Goal: Task Accomplishment & Management: Manage account settings

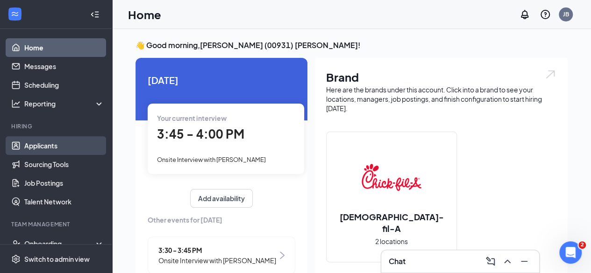
click at [44, 147] on link "Applicants" at bounding box center [64, 145] width 80 height 19
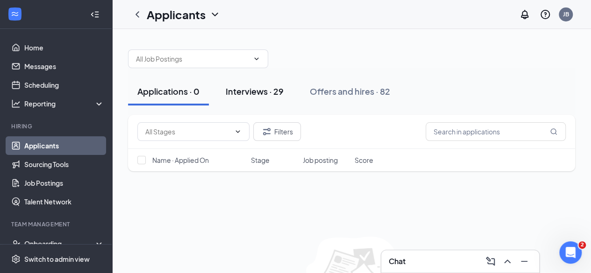
click at [277, 95] on div "Interviews · 29" at bounding box center [255, 91] width 58 height 12
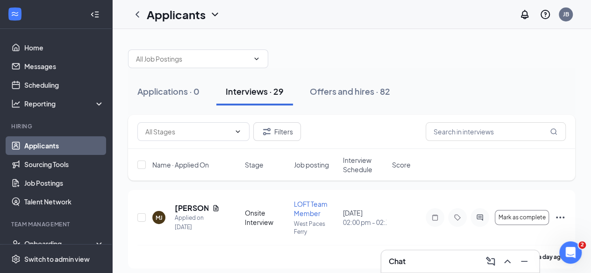
click at [356, 166] on span "Interview Schedule" at bounding box center [364, 165] width 43 height 19
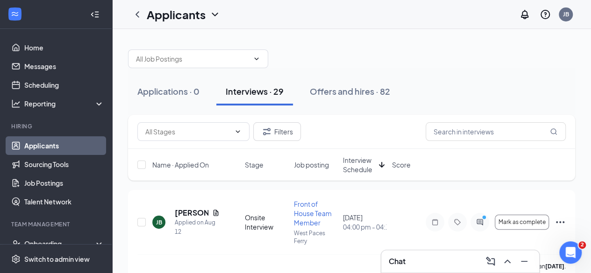
click at [355, 164] on span "Interview Schedule" at bounding box center [359, 165] width 32 height 19
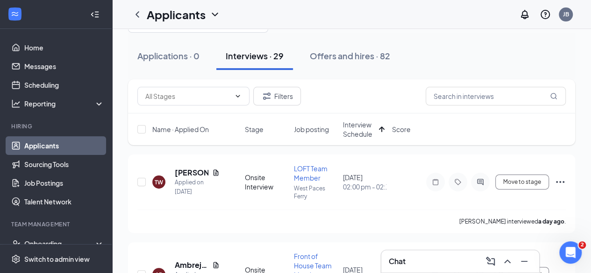
scroll to position [19, 0]
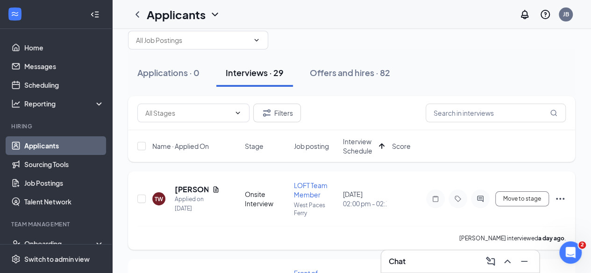
click at [313, 194] on span "LOFT Team Member" at bounding box center [311, 190] width 34 height 18
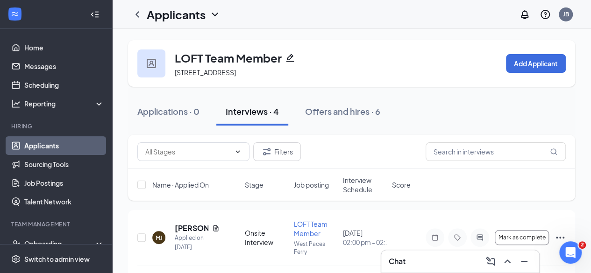
click at [362, 188] on span "Interview Schedule" at bounding box center [364, 185] width 43 height 19
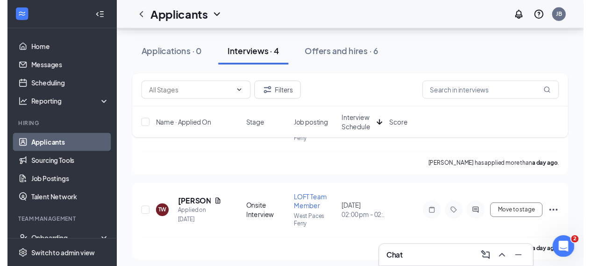
scroll to position [112, 0]
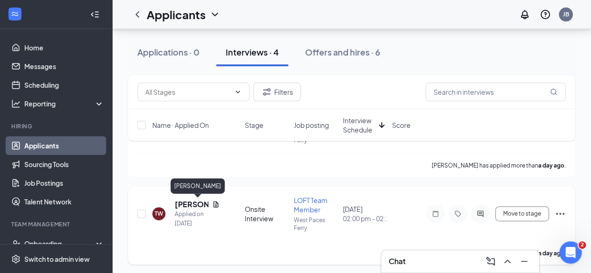
click at [187, 206] on h5 "[PERSON_NAME]" at bounding box center [192, 204] width 34 height 10
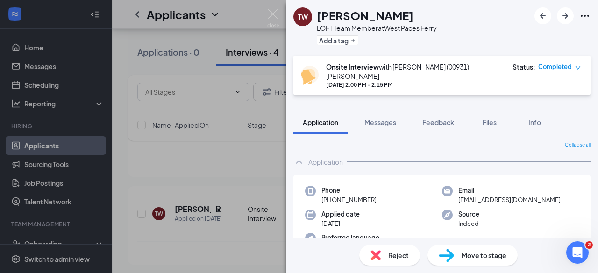
click at [489, 256] on span "Move to stage" at bounding box center [484, 255] width 45 height 10
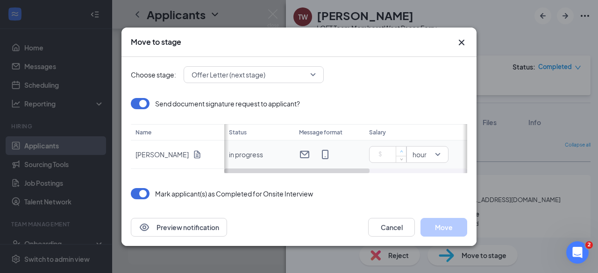
click at [421, 157] on span "hour" at bounding box center [419, 155] width 14 height 14
click at [396, 152] on span "Increase Value" at bounding box center [401, 151] width 10 height 9
click at [407, 156] on div "Send document signature request to applicant? Name [PERSON_NAME] Status Message…" at bounding box center [299, 135] width 336 height 75
click at [388, 157] on input "1" at bounding box center [389, 155] width 33 height 14
type input "13"
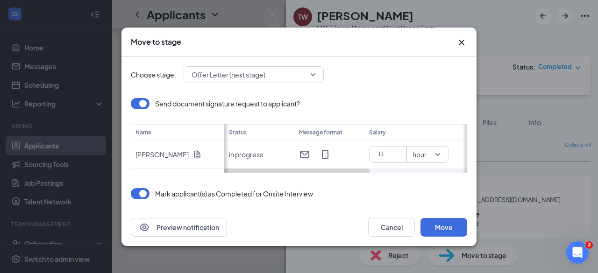
click at [426, 202] on div "Choose stage: Offer Letter (next stage) Send document signature request to appl…" at bounding box center [299, 133] width 336 height 152
click at [450, 228] on button "Move" at bounding box center [443, 227] width 47 height 19
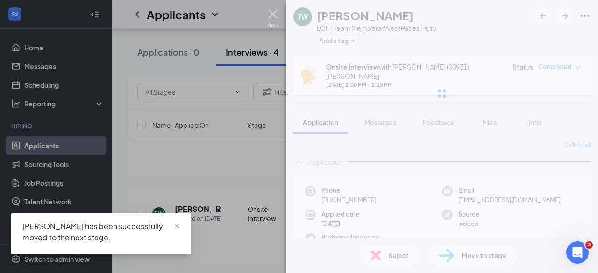
click at [273, 13] on img at bounding box center [273, 18] width 12 height 18
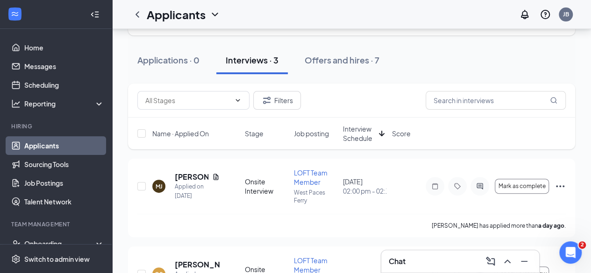
scroll to position [50, 0]
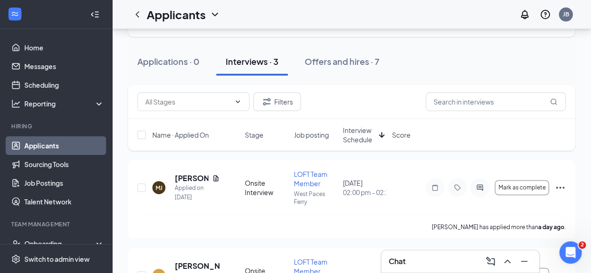
click at [354, 134] on span "Interview Schedule" at bounding box center [359, 135] width 32 height 19
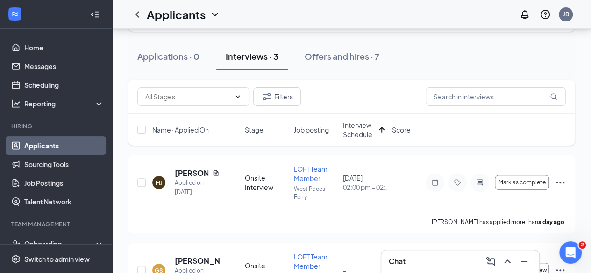
scroll to position [47, 0]
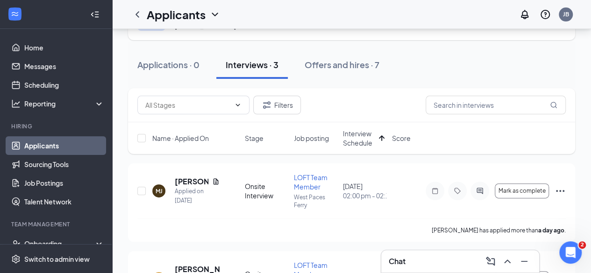
click at [361, 143] on span "Interview Schedule" at bounding box center [359, 138] width 32 height 19
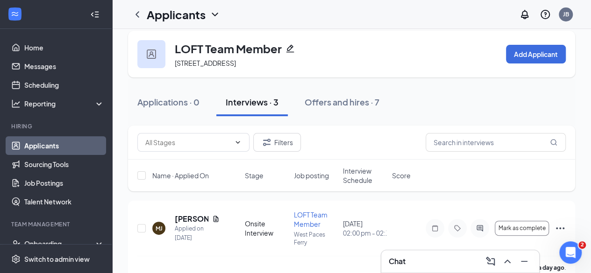
scroll to position [0, 0]
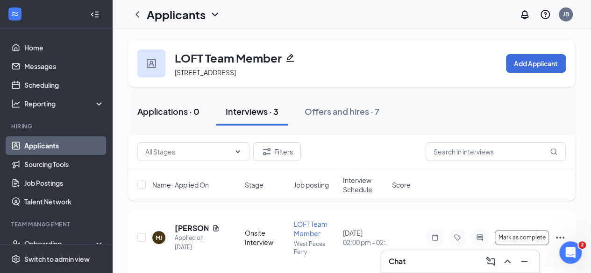
click at [160, 112] on div "Applications · 0" at bounding box center [168, 112] width 62 height 12
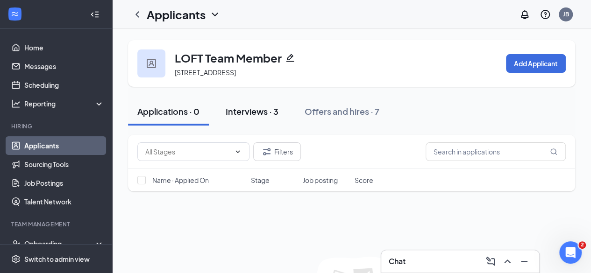
click at [263, 112] on div "Interviews · 3" at bounding box center [252, 112] width 53 height 12
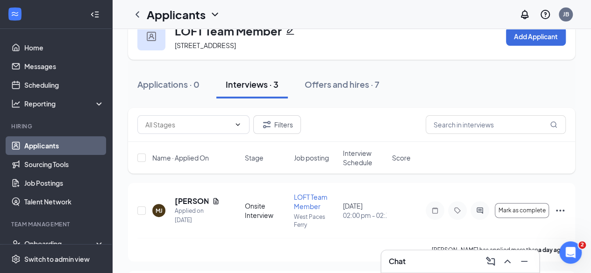
scroll to position [5, 0]
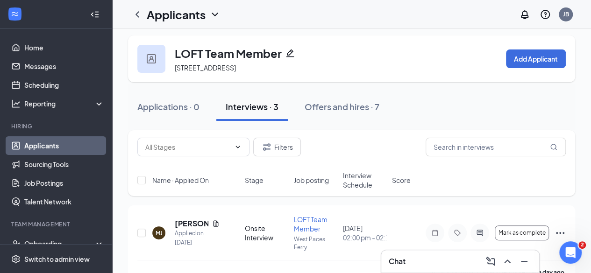
click at [357, 170] on div "Name · Applied On Stage Job posting Interview Schedule Score" at bounding box center [351, 180] width 447 height 32
click at [42, 142] on link "Applicants" at bounding box center [64, 145] width 80 height 19
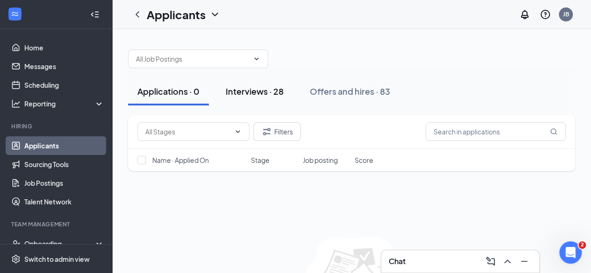
click at [264, 94] on div "Interviews · 28" at bounding box center [255, 91] width 58 height 12
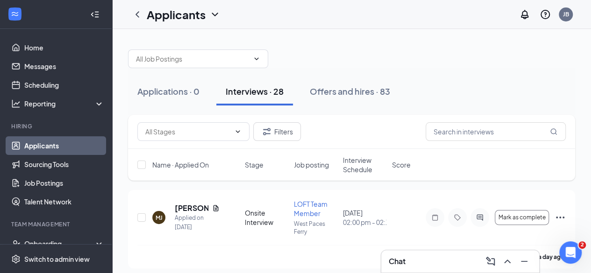
click at [356, 161] on span "Interview Schedule" at bounding box center [364, 165] width 43 height 19
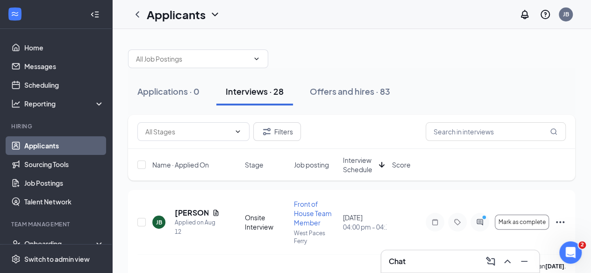
click at [365, 166] on span "Interview Schedule" at bounding box center [359, 165] width 32 height 19
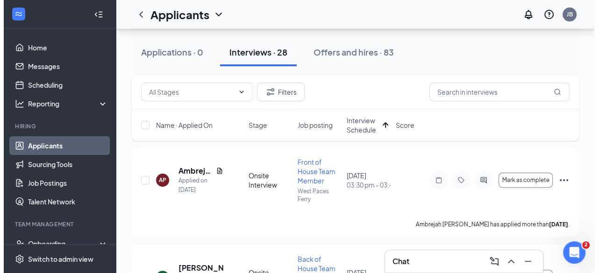
scroll to position [43, 0]
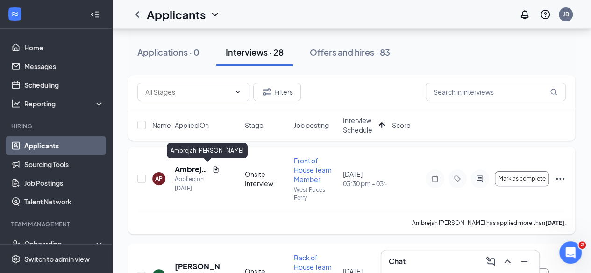
click at [189, 169] on h5 "Ambrejah [PERSON_NAME]" at bounding box center [192, 169] width 34 height 10
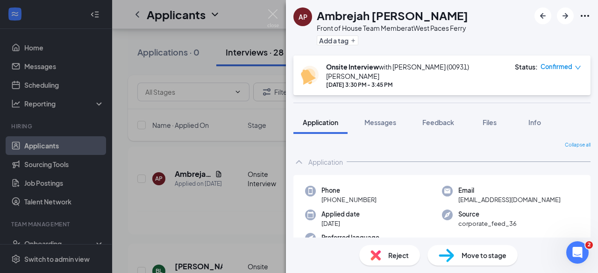
click at [317, 118] on span "Application" at bounding box center [321, 122] width 36 height 8
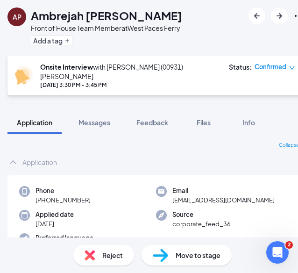
drag, startPoint x: 188, startPoint y: 151, endPoint x: 249, endPoint y: 132, distance: 64.6
click at [188, 153] on div "Application" at bounding box center [155, 162] width 297 height 19
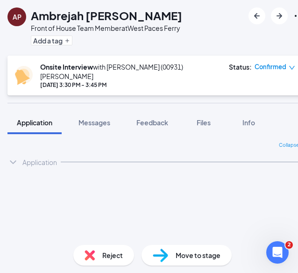
click at [15, 156] on icon "ChevronDown" at bounding box center [12, 161] width 11 height 11
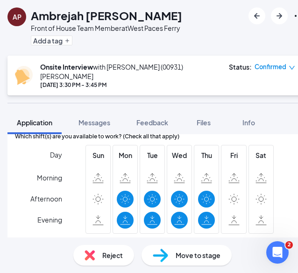
scroll to position [531, 0]
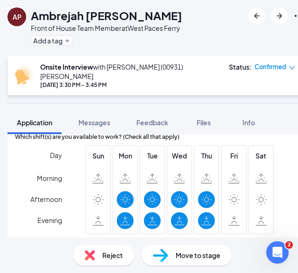
click at [284, 145] on div "Day Morning Afternoon Evening Sun Mon Tue Wed Thu Fri Sat" at bounding box center [156, 191] width 282 height 92
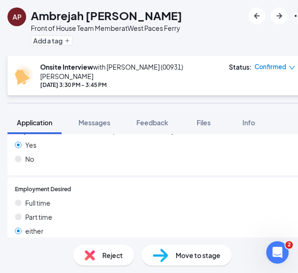
scroll to position [523, 0]
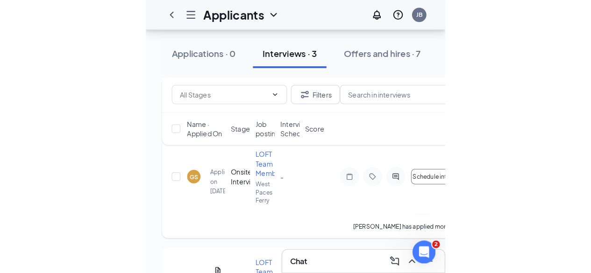
scroll to position [195, 0]
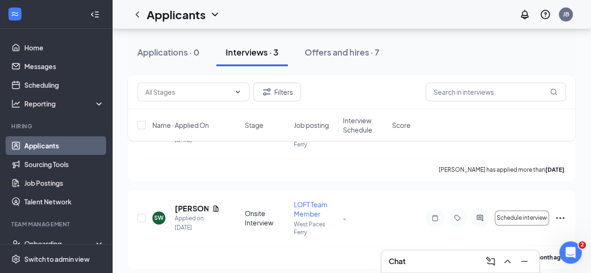
click at [355, 128] on span "Interview Schedule" at bounding box center [364, 125] width 43 height 19
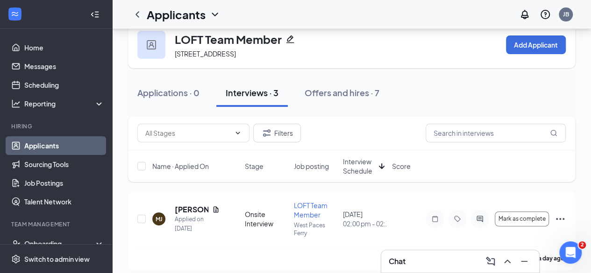
scroll to position [25, 0]
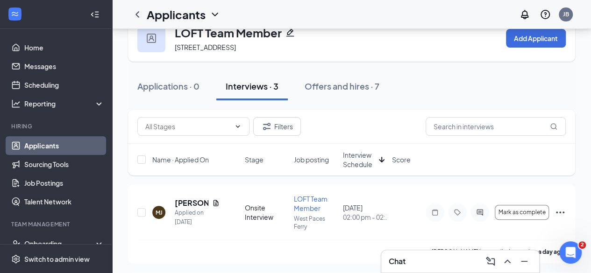
click at [34, 149] on link "Applicants" at bounding box center [64, 145] width 80 height 19
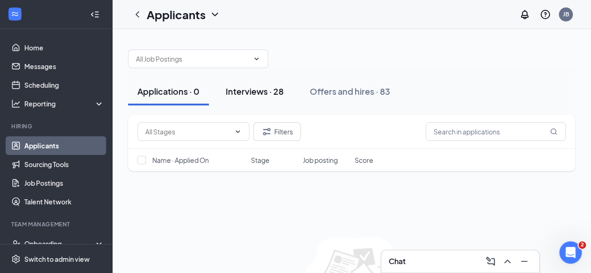
click at [263, 97] on div "Interviews · 28" at bounding box center [255, 91] width 58 height 12
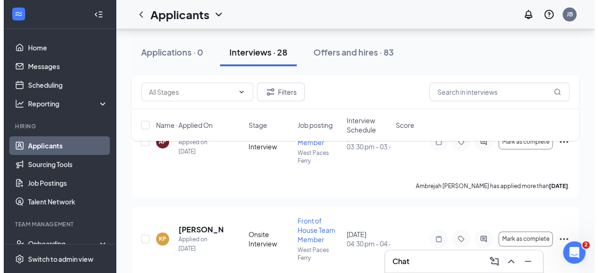
scroll to position [177, 0]
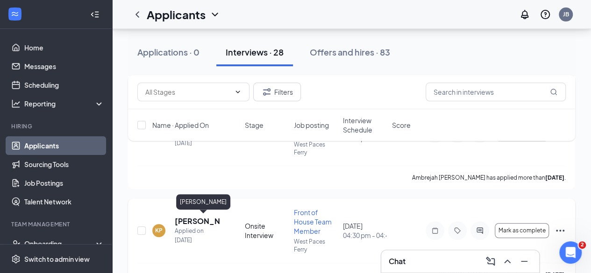
click at [191, 222] on h5 "[PERSON_NAME]" at bounding box center [197, 221] width 45 height 10
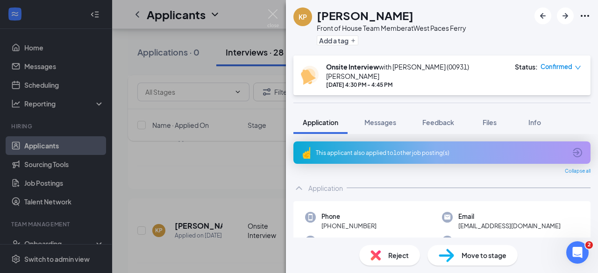
click at [311, 184] on div "Application" at bounding box center [325, 188] width 35 height 9
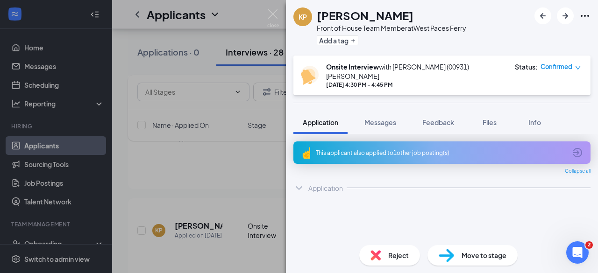
click at [312, 184] on div "Application" at bounding box center [325, 188] width 35 height 9
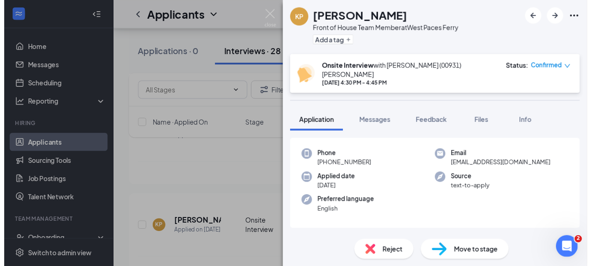
scroll to position [47, 0]
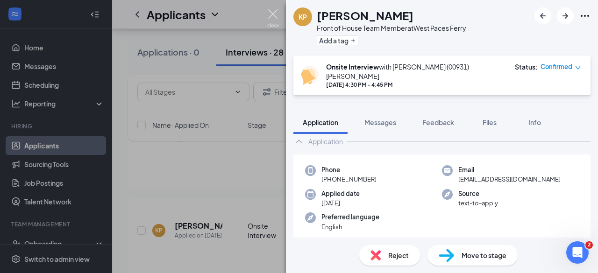
click at [271, 14] on img at bounding box center [273, 18] width 12 height 18
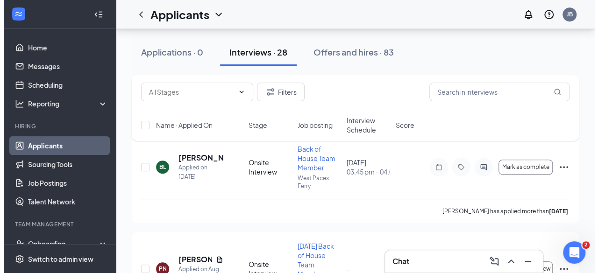
scroll to position [332, 0]
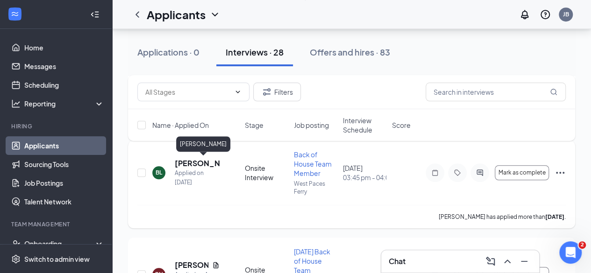
click at [185, 163] on h5 "[PERSON_NAME]" at bounding box center [197, 163] width 45 height 10
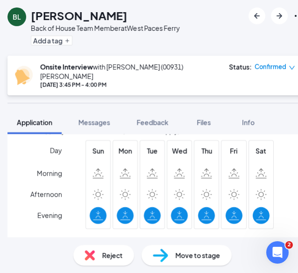
scroll to position [619, 0]
